Goal: Information Seeking & Learning: Find specific page/section

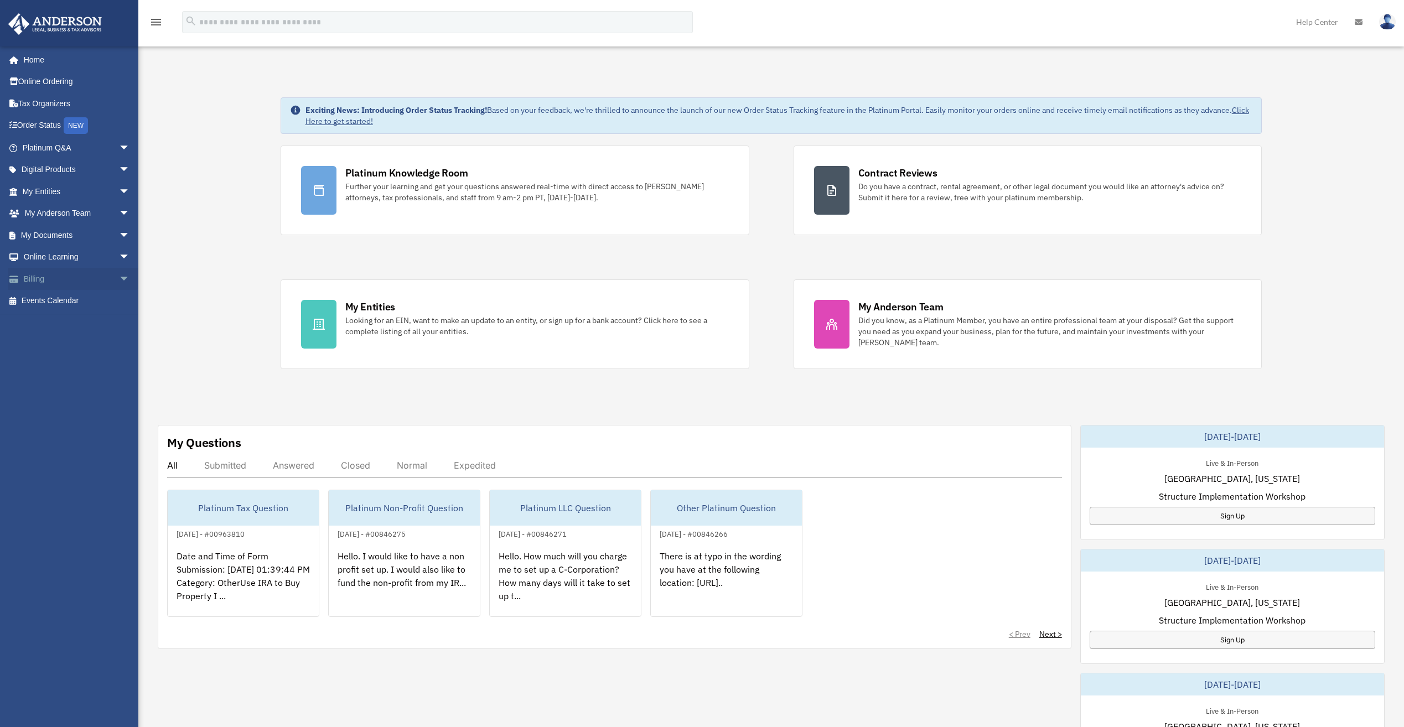
click at [119, 277] on span "arrow_drop_down" at bounding box center [130, 279] width 22 height 23
click at [119, 257] on span "arrow_drop_down" at bounding box center [130, 257] width 22 height 23
click at [119, 233] on span "arrow_drop_down" at bounding box center [130, 235] width 22 height 23
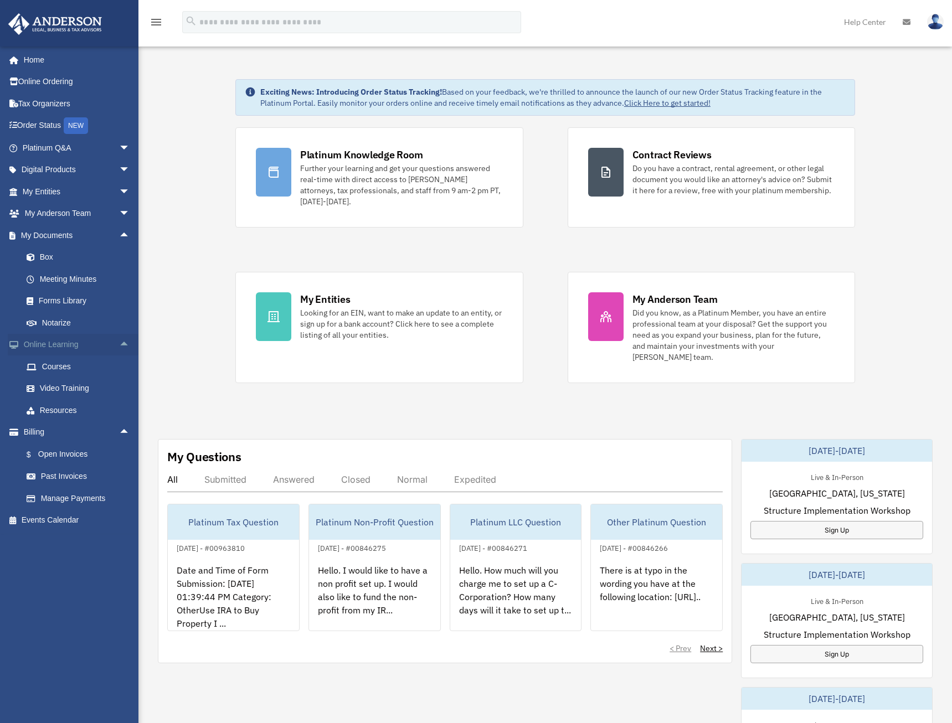
click at [121, 350] on span "arrow_drop_up" at bounding box center [130, 345] width 22 height 23
click at [121, 350] on span "arrow_drop_down" at bounding box center [130, 345] width 22 height 23
click at [119, 433] on span "arrow_drop_up" at bounding box center [130, 432] width 22 height 23
click at [119, 433] on span "arrow_drop_down" at bounding box center [130, 432] width 22 height 23
click at [43, 254] on link "Box" at bounding box center [80, 257] width 131 height 22
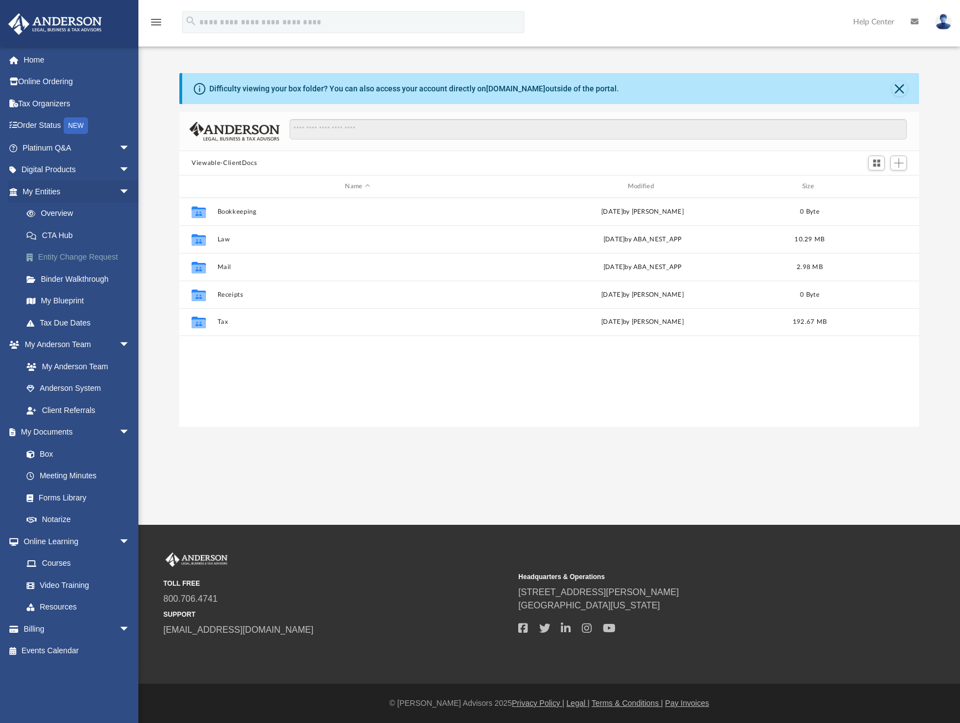
scroll to position [244, 731]
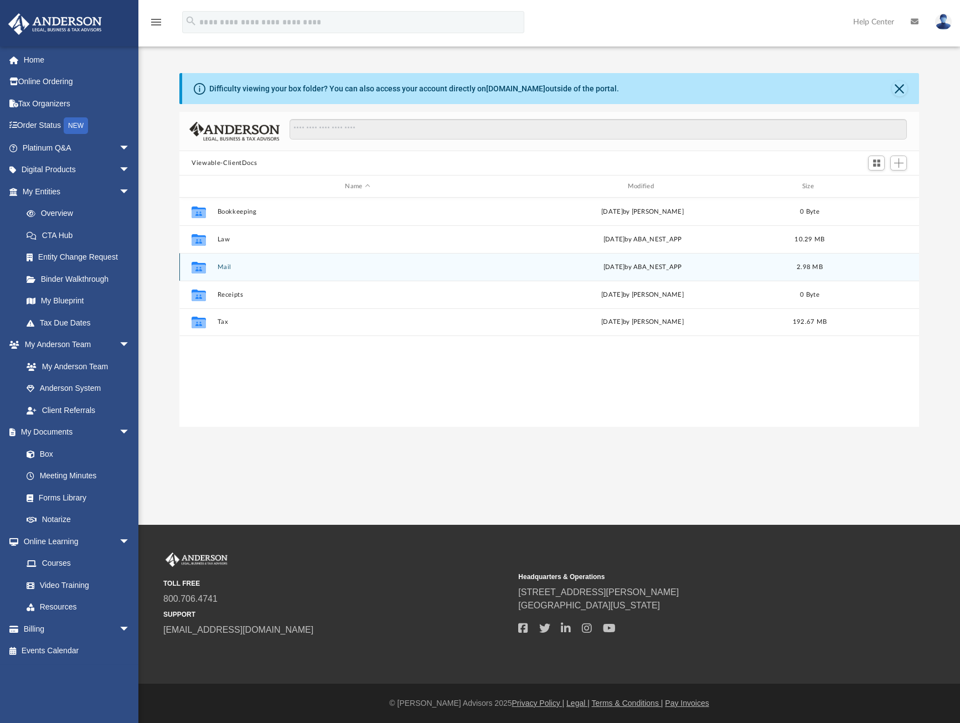
click at [210, 265] on div "Collaborated Folder" at bounding box center [199, 267] width 28 height 18
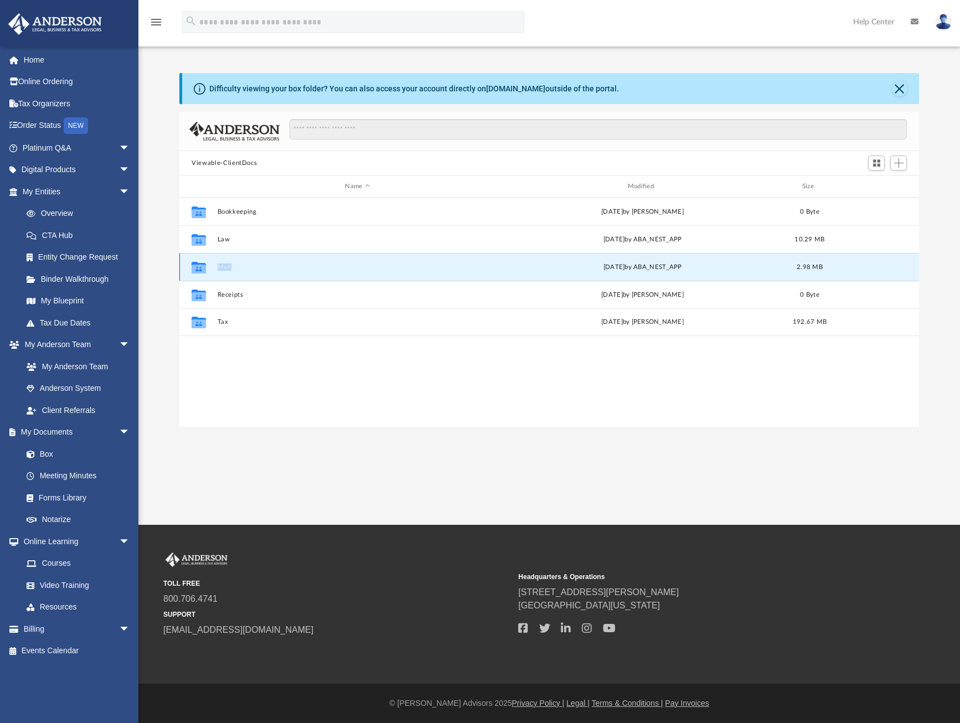
click at [225, 266] on button "Mail" at bounding box center [358, 266] width 280 height 7
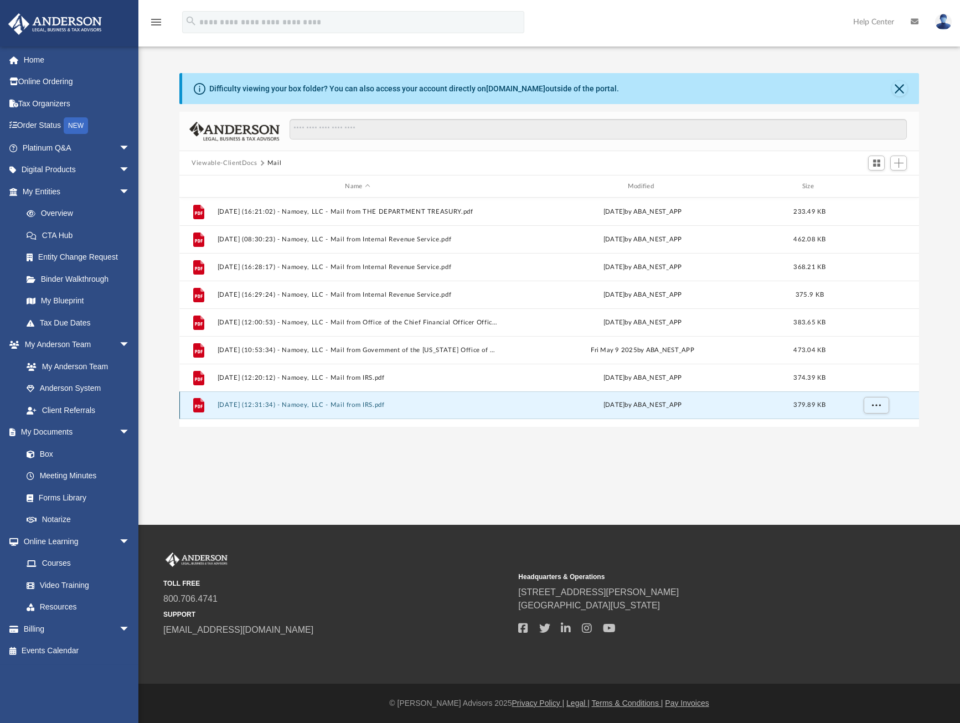
click at [317, 405] on button "[DATE] (12:31:34) - Namoey, LLC - Mail from IRS.pdf" at bounding box center [358, 404] width 280 height 7
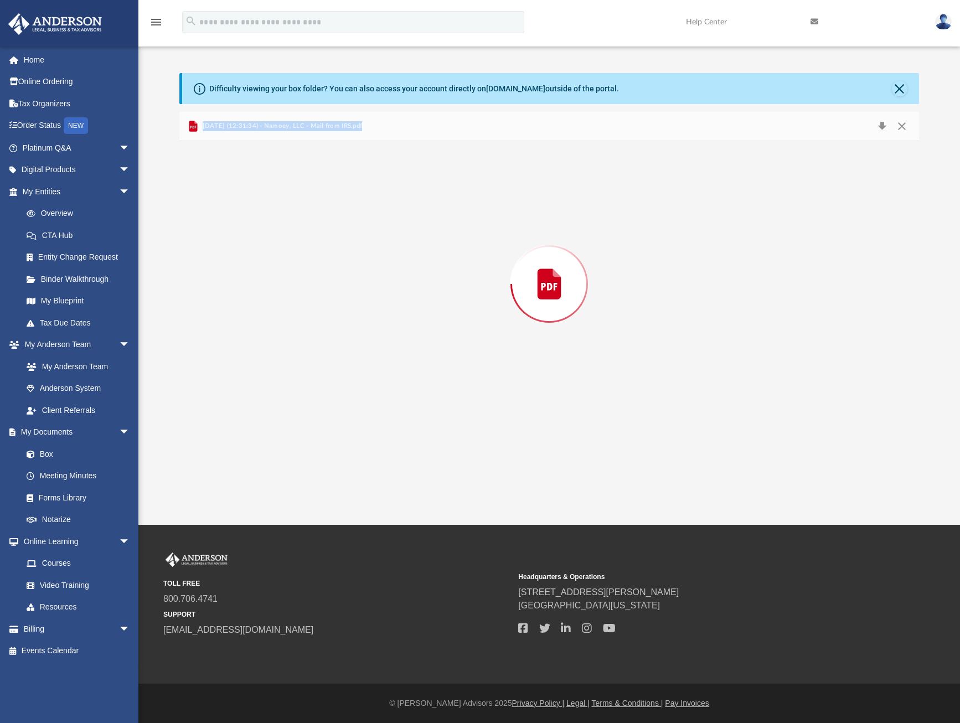
click at [317, 405] on div "Preview" at bounding box center [549, 284] width 740 height 286
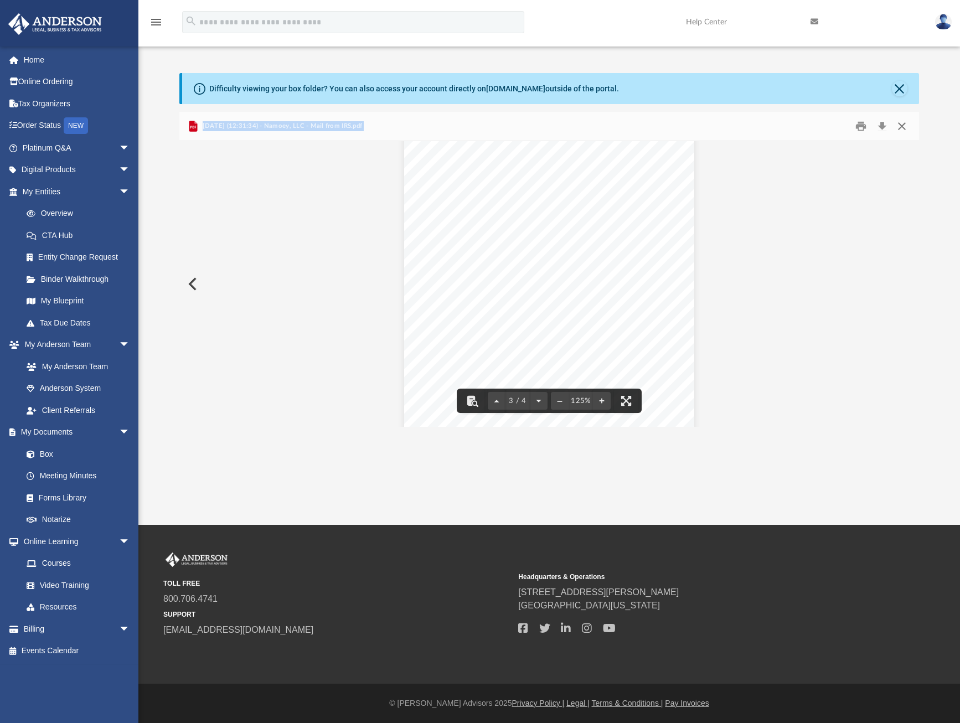
click at [898, 126] on button "Close" at bounding box center [901, 126] width 20 height 17
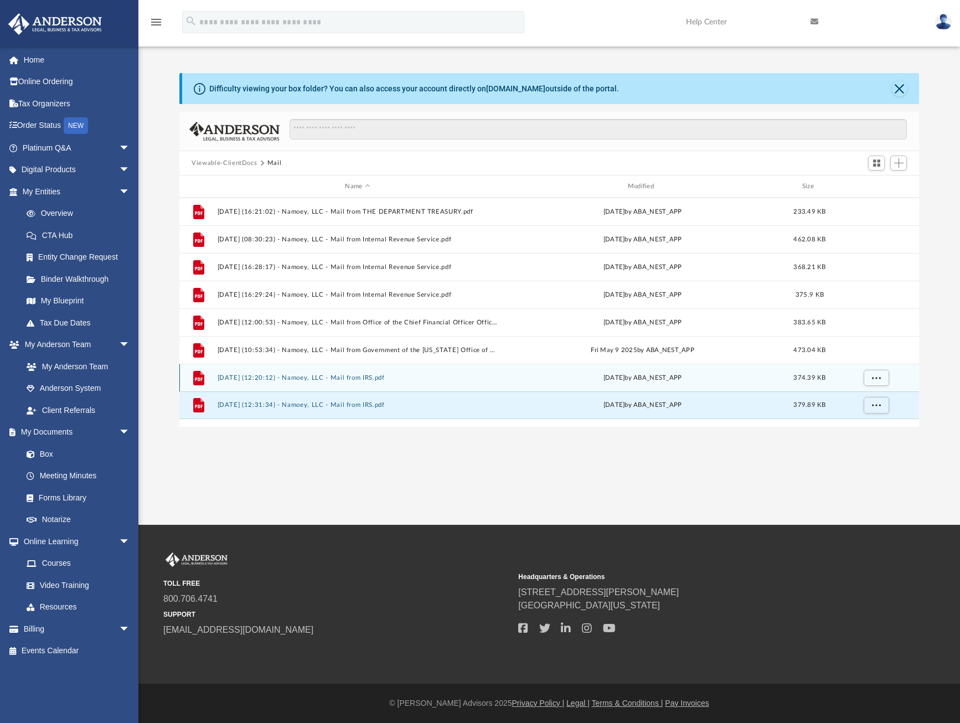
click at [309, 380] on button "[DATE] (12:20:12) - Namoey, LLC - Mail from IRS.pdf" at bounding box center [358, 377] width 280 height 7
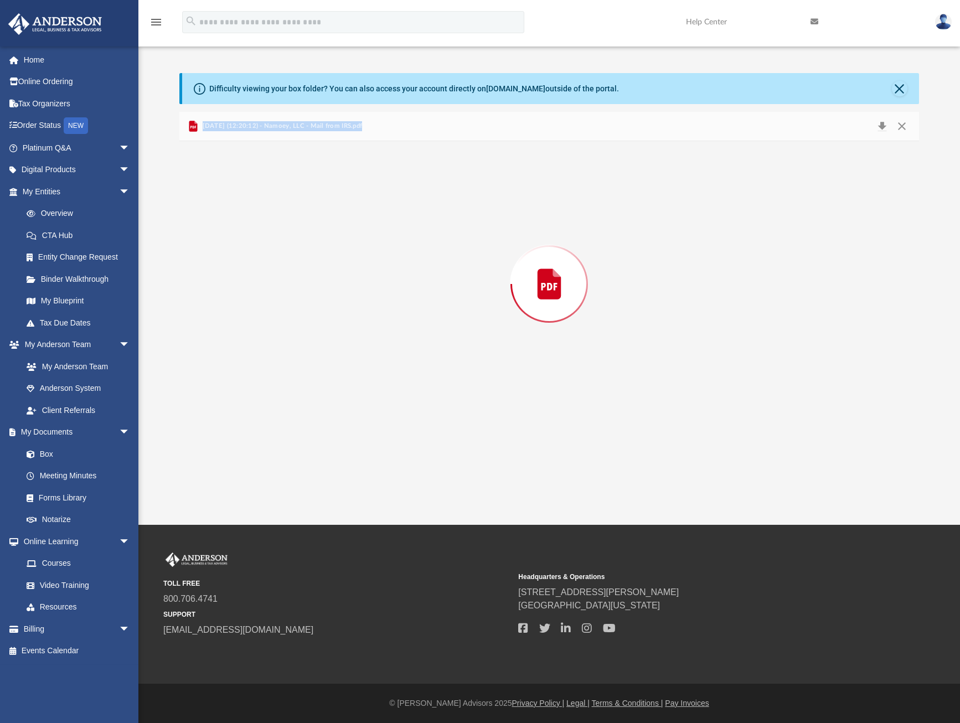
click at [309, 380] on div "Preview" at bounding box center [549, 284] width 740 height 286
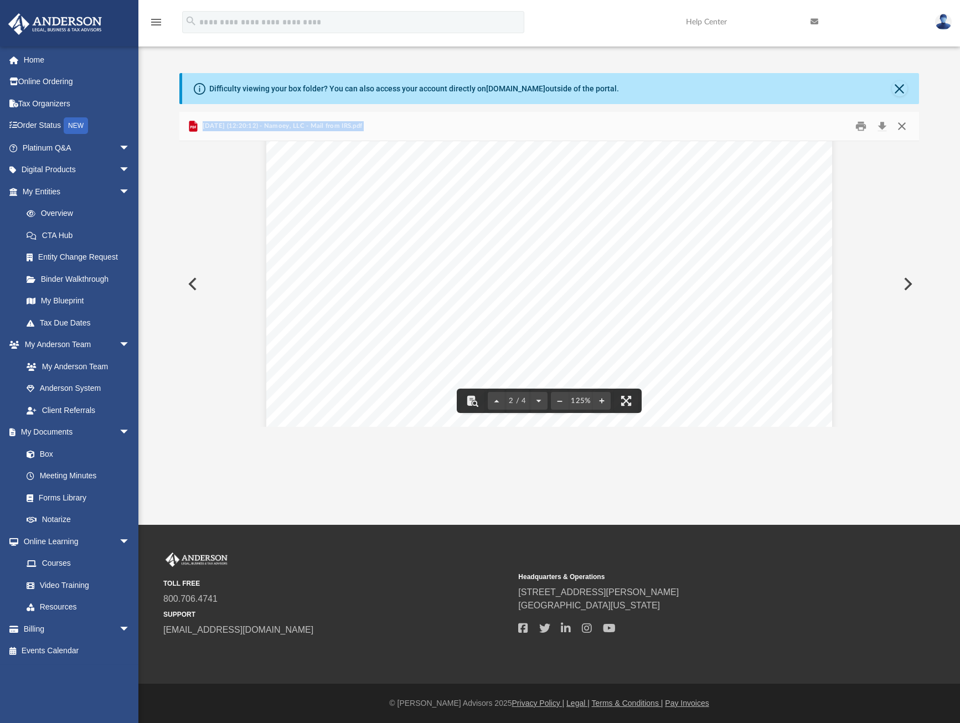
click at [902, 127] on button "Close" at bounding box center [901, 126] width 20 height 17
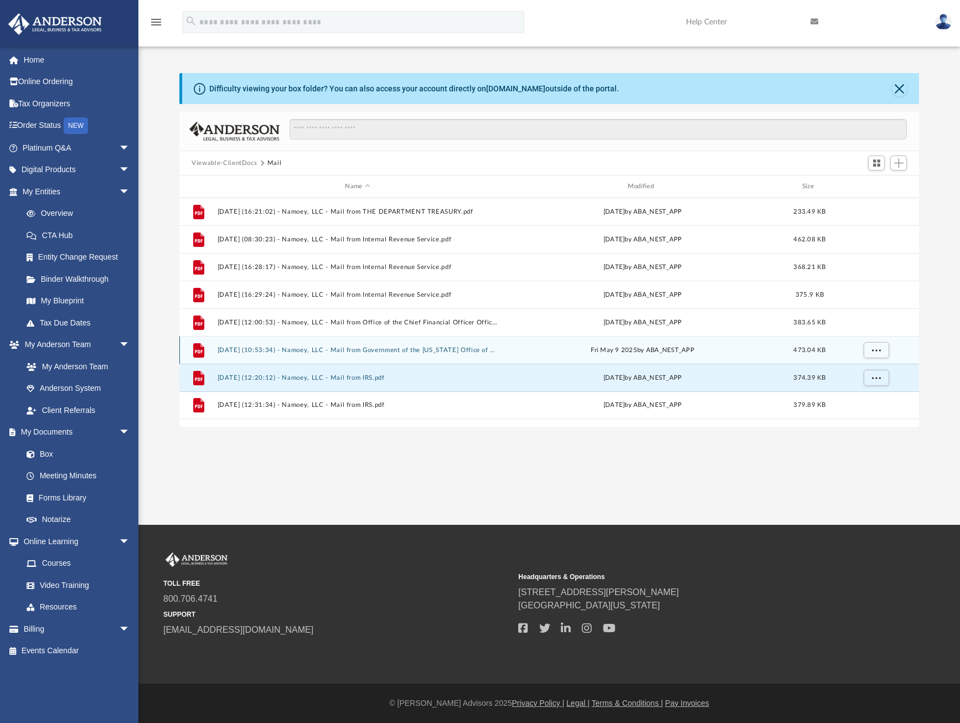
click at [324, 349] on button "[DATE] (10:53:34) - Namoey, LLC - Mail from Government of the [US_STATE] Office…" at bounding box center [358, 350] width 280 height 7
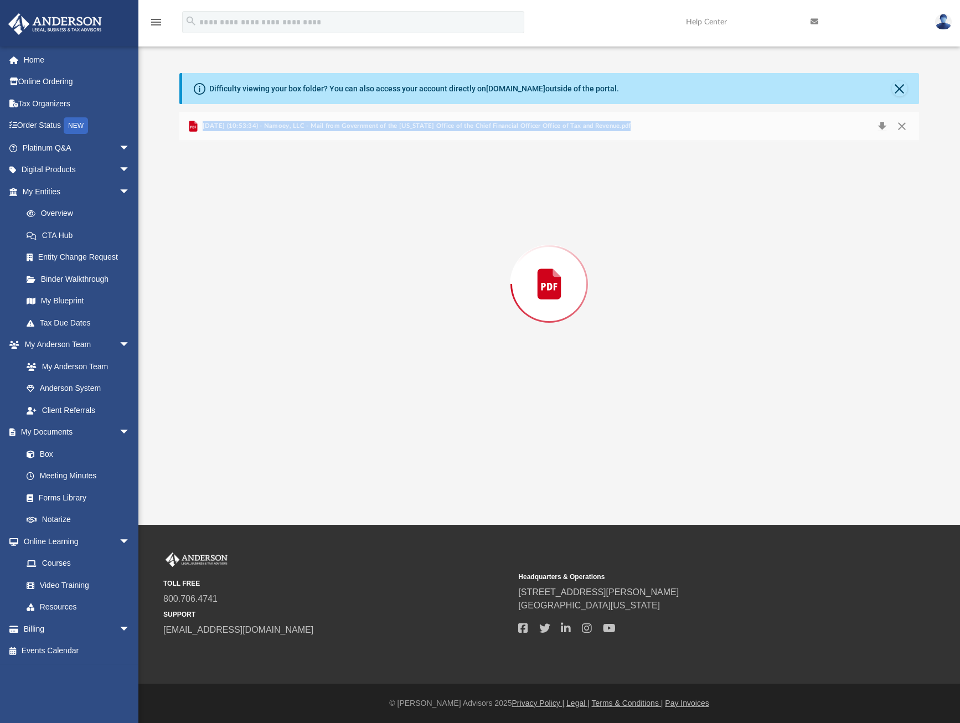
click at [324, 349] on div "Preview" at bounding box center [549, 284] width 740 height 286
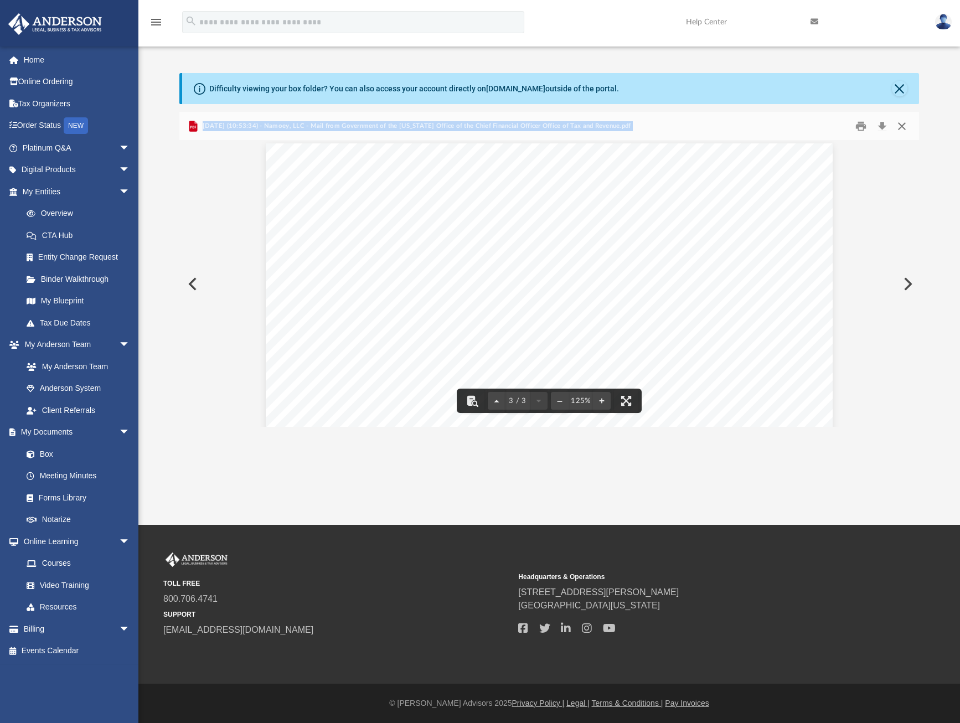
click at [899, 123] on button "Close" at bounding box center [901, 126] width 20 height 17
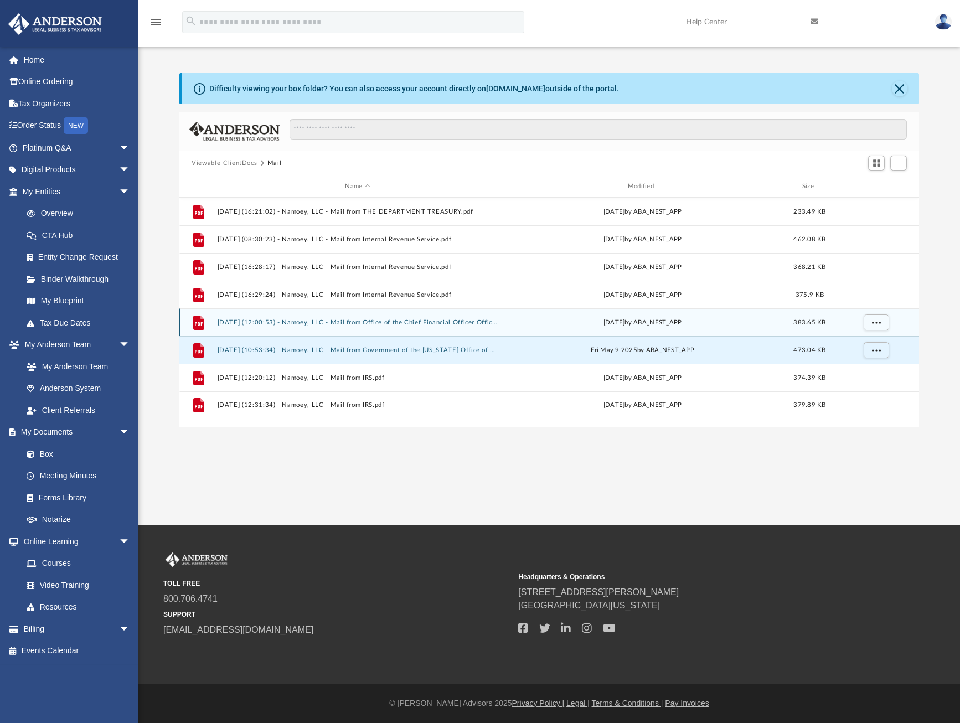
click at [368, 325] on button "[DATE] (12:00:53) - Namoey, LLC - Mail from Office of the Chief Financial Offic…" at bounding box center [358, 322] width 280 height 7
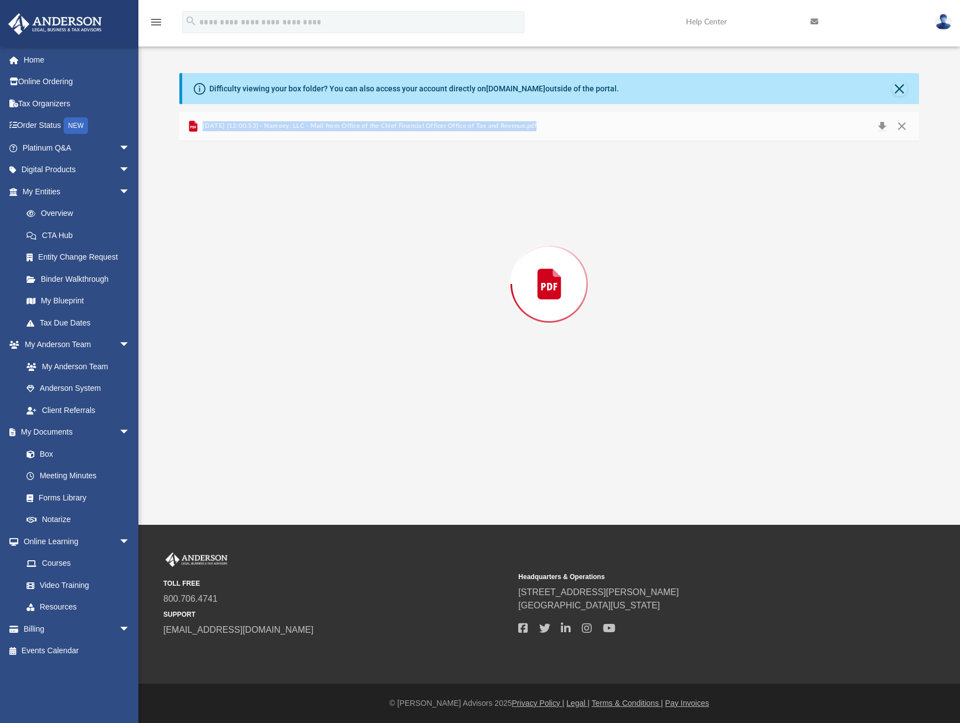
click at [368, 325] on div "Preview" at bounding box center [549, 284] width 740 height 286
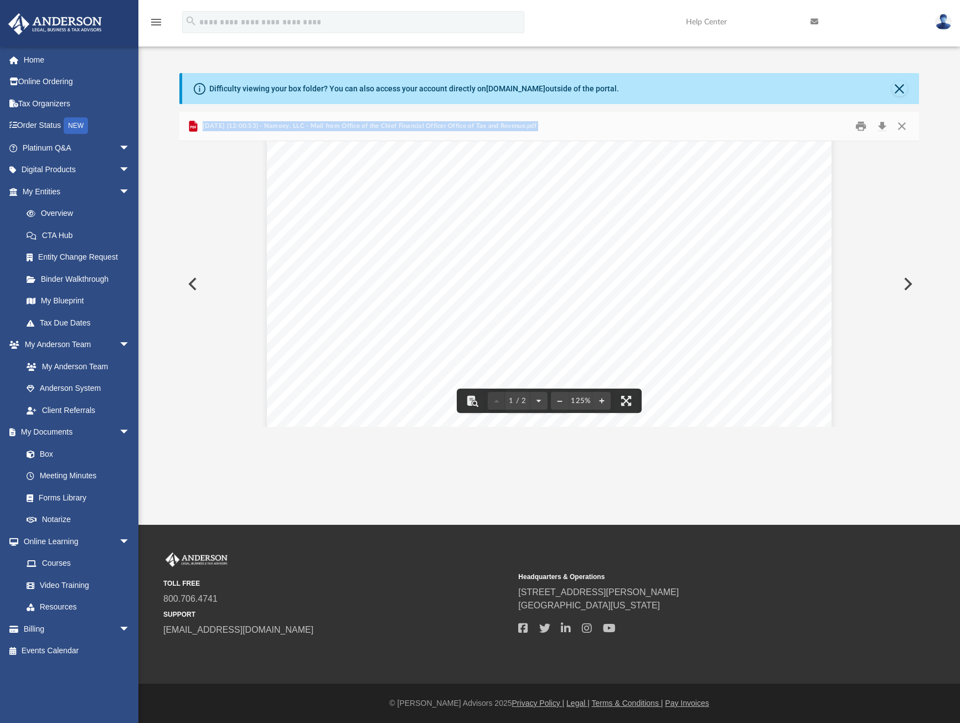
scroll to position [0, 0]
click at [902, 127] on button "Close" at bounding box center [901, 126] width 20 height 17
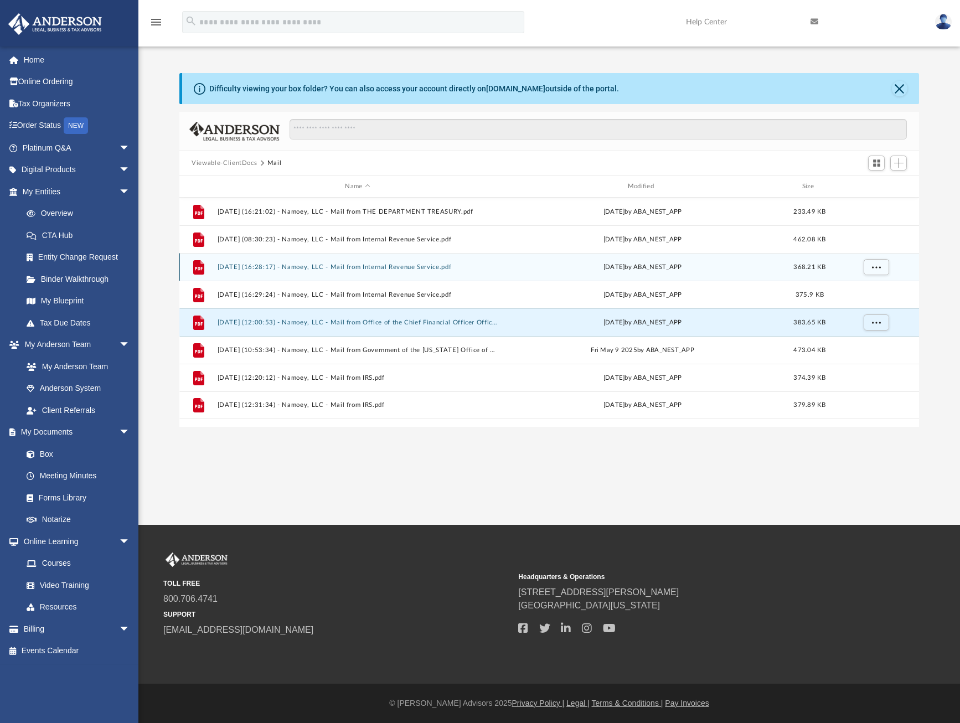
scroll to position [244, 731]
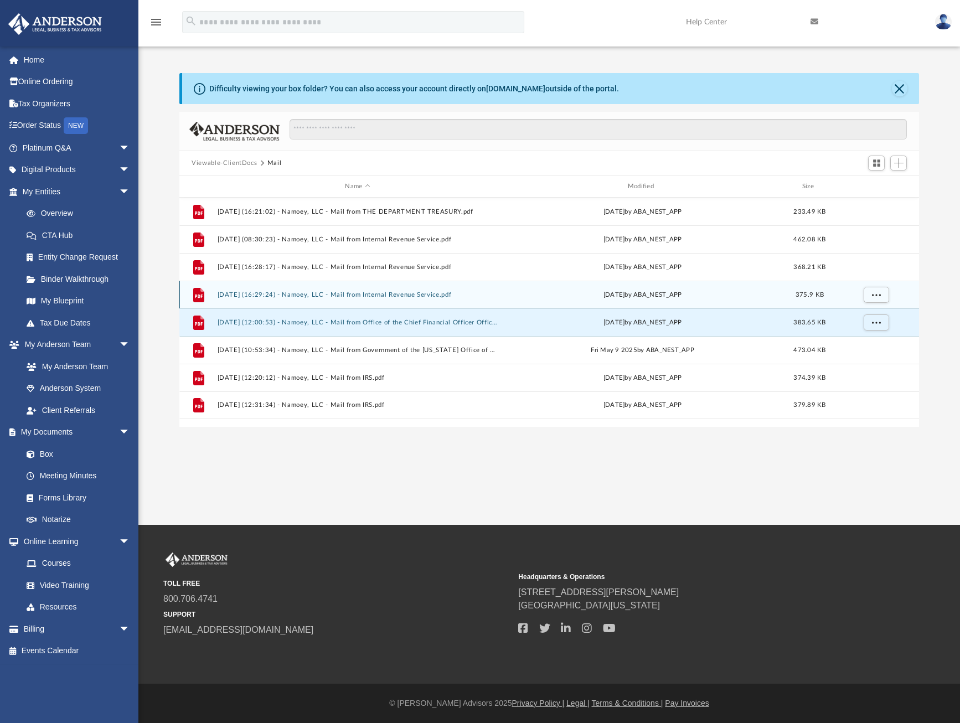
click at [380, 294] on button "[DATE] (16:29:24) - Namoey, LLC - Mail from Internal Revenue Service.pdf" at bounding box center [358, 294] width 280 height 7
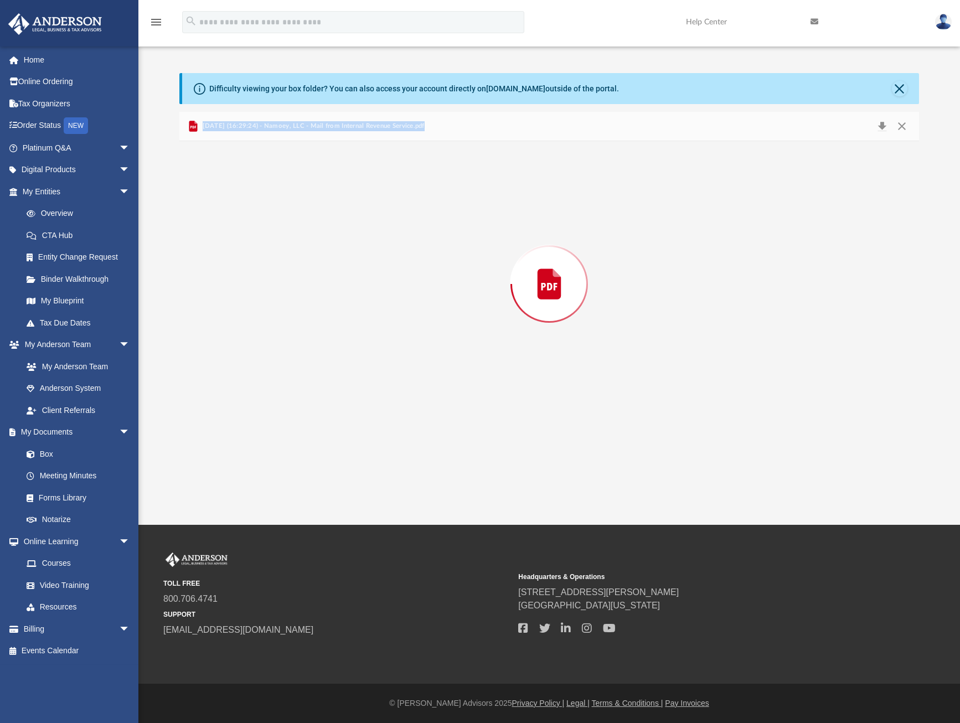
click at [380, 294] on div "Preview" at bounding box center [549, 284] width 740 height 286
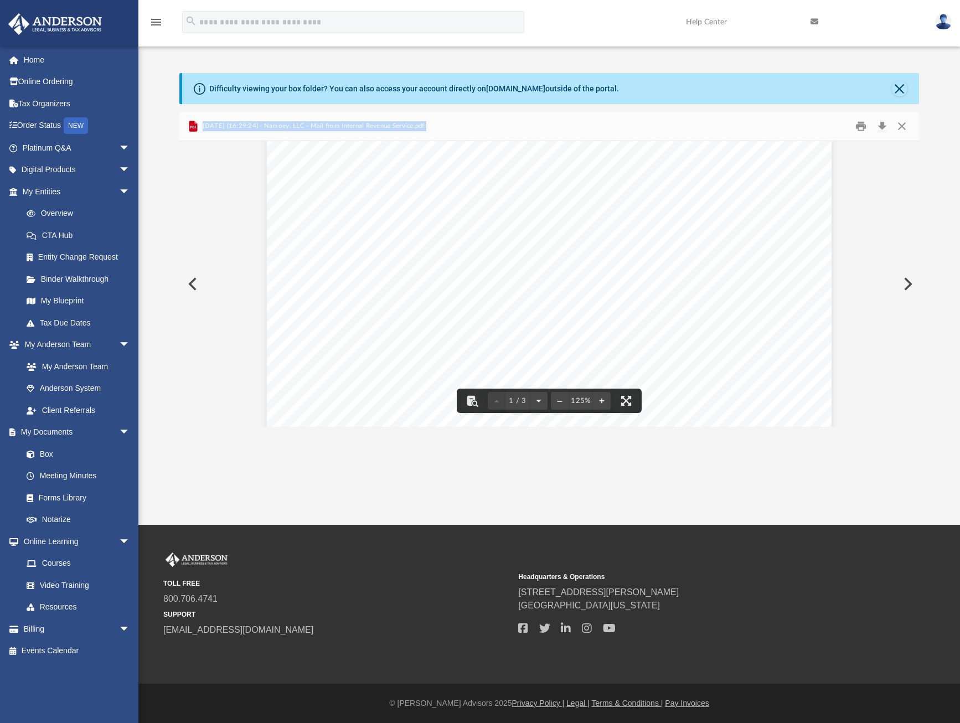
scroll to position [166, 0]
click at [900, 126] on button "Close" at bounding box center [901, 126] width 20 height 17
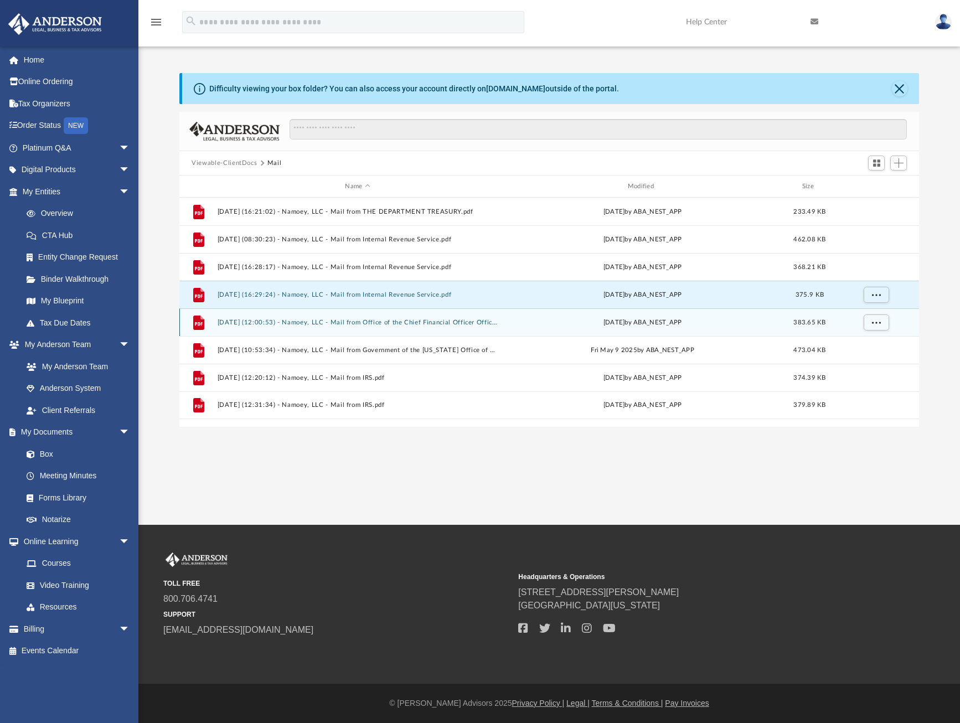
click at [389, 324] on button "[DATE] (12:00:53) - Namoey, LLC - Mail from Office of the Chief Financial Offic…" at bounding box center [358, 322] width 280 height 7
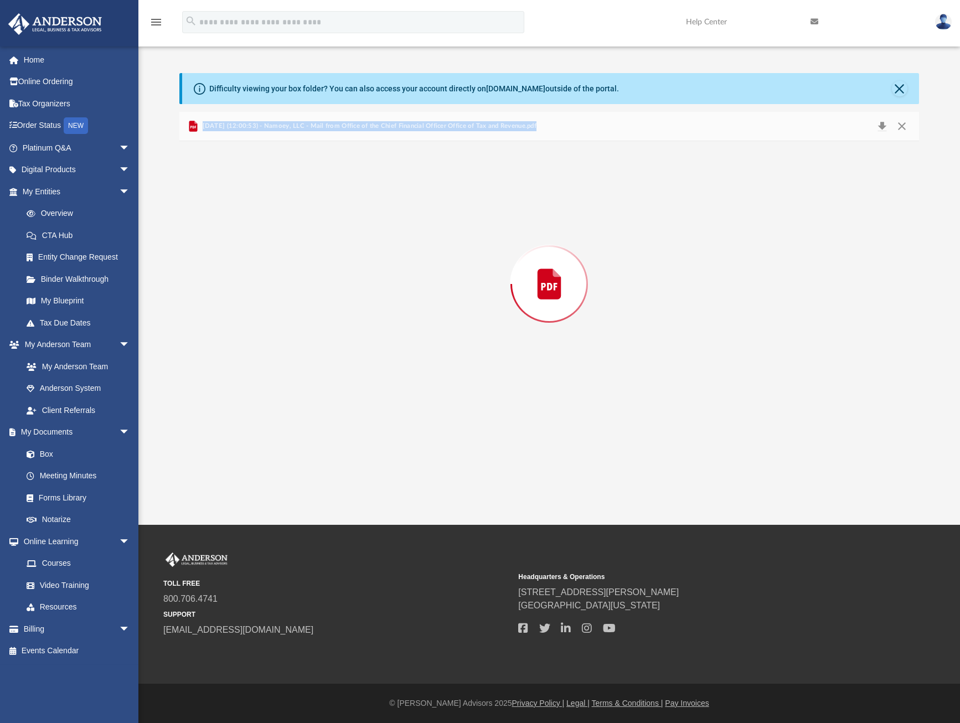
click at [389, 324] on div "Preview" at bounding box center [549, 284] width 740 height 286
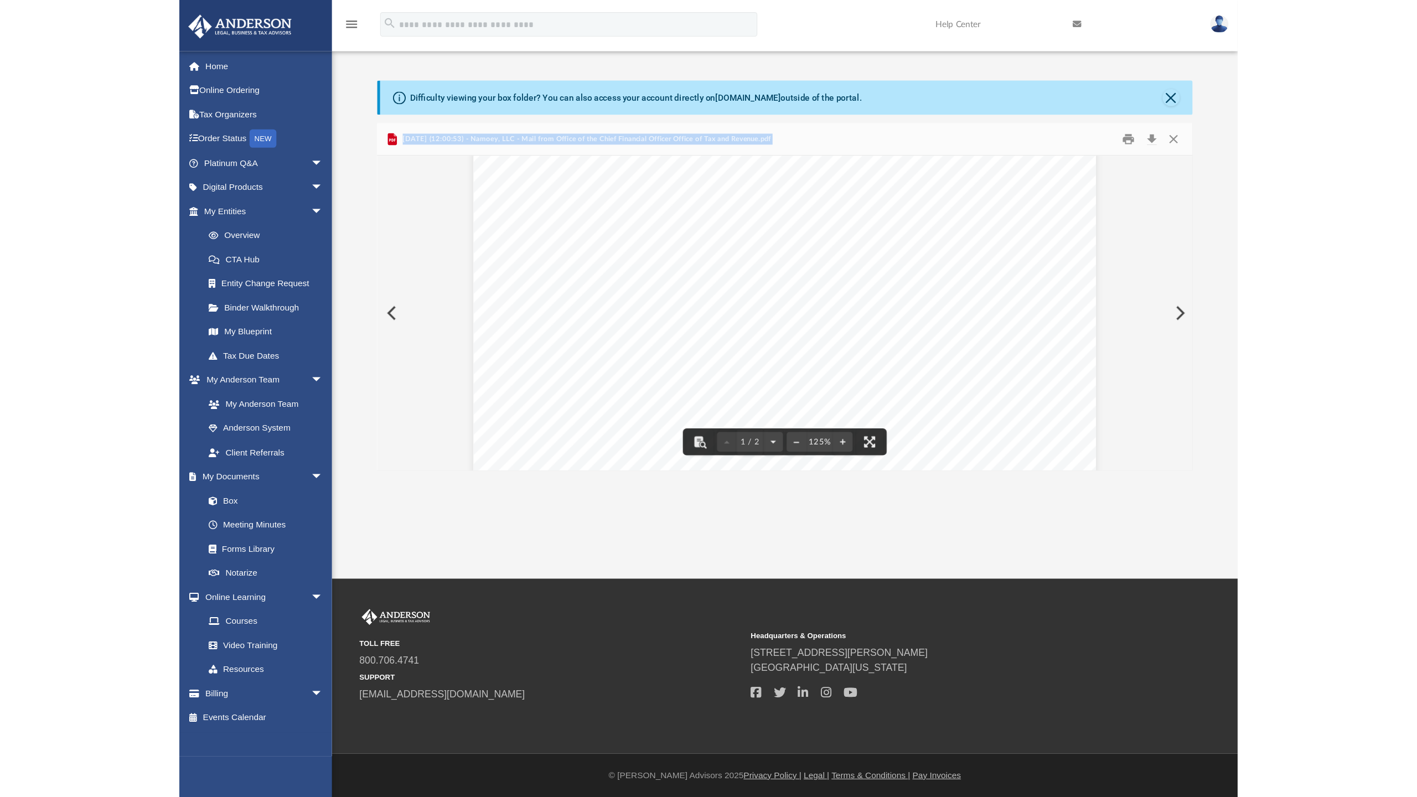
scroll to position [498, 0]
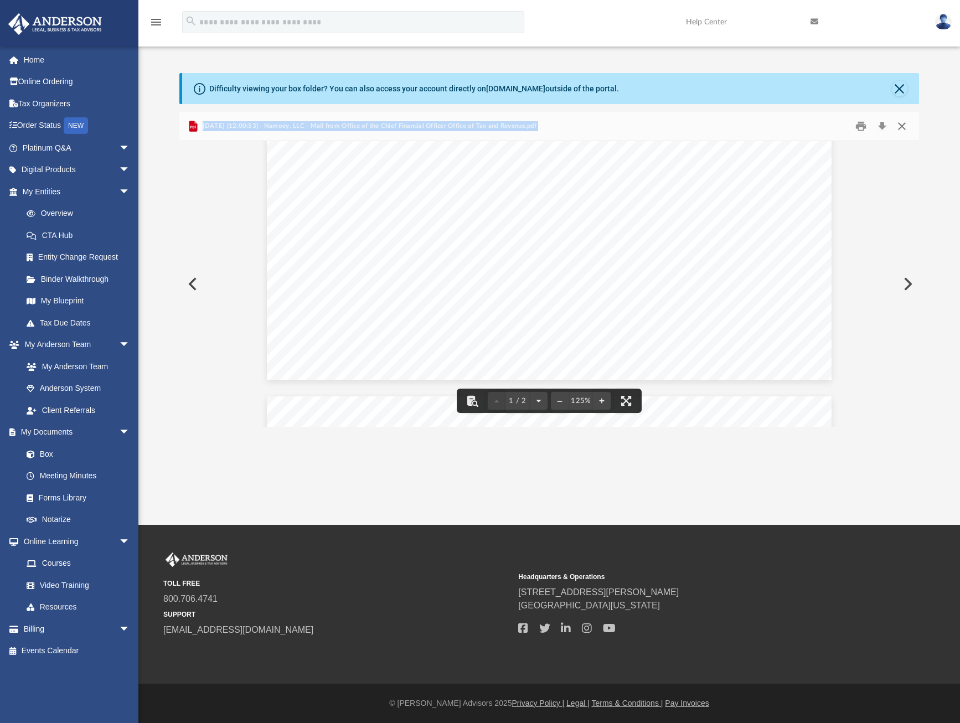
click at [902, 127] on button "Close" at bounding box center [901, 126] width 20 height 17
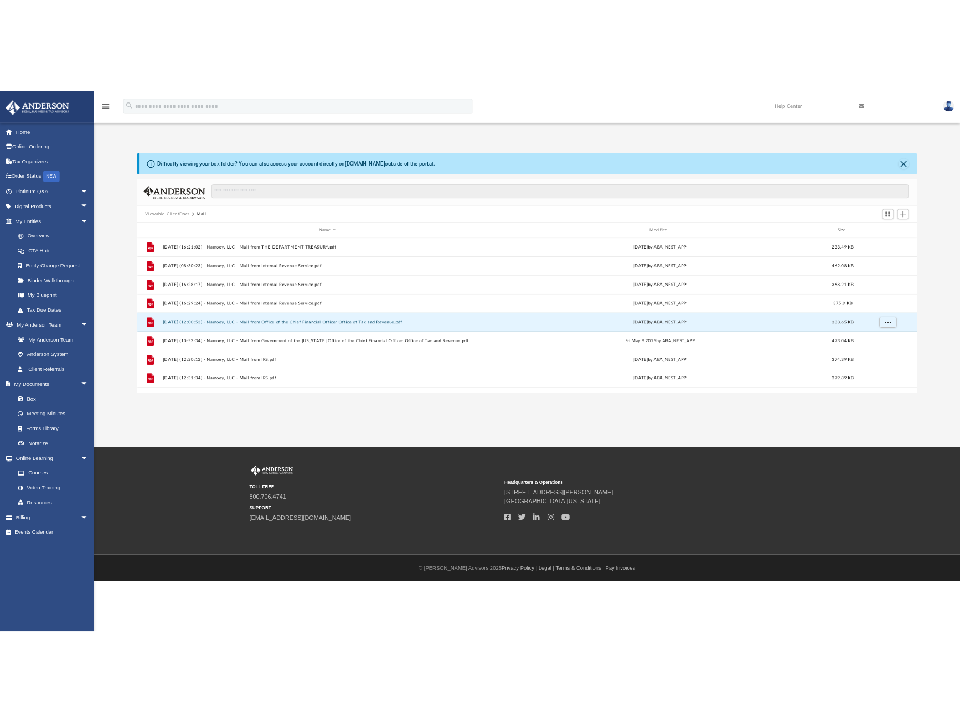
scroll to position [244, 731]
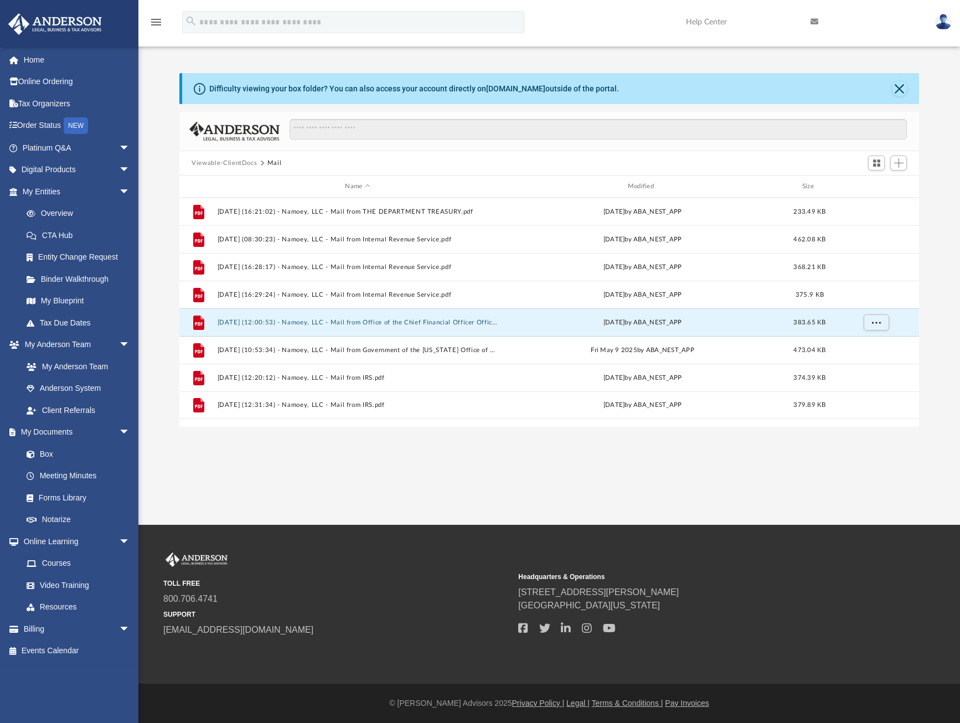
click at [600, 494] on div "App [EMAIL_ADDRESS][DOMAIN_NAME] Sign Out [EMAIL_ADDRESS][DOMAIN_NAME] Home Onl…" at bounding box center [480, 262] width 960 height 525
